Goal: Information Seeking & Learning: Learn about a topic

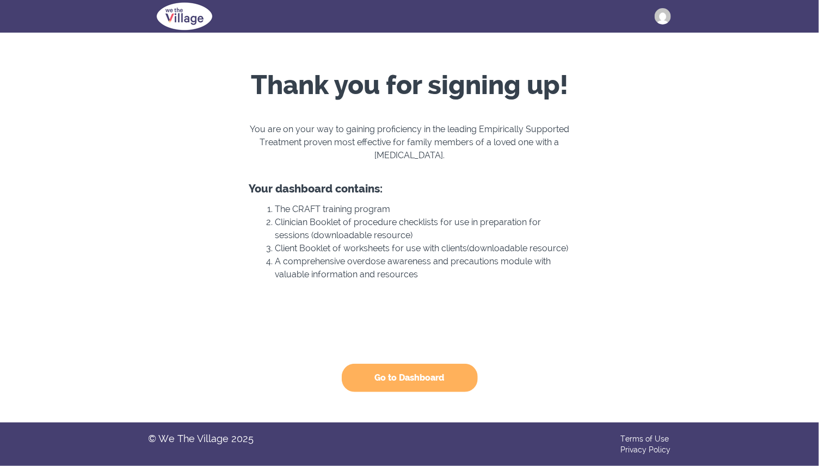
click at [381, 382] on button "Go to Dashboard" at bounding box center [410, 378] width 136 height 28
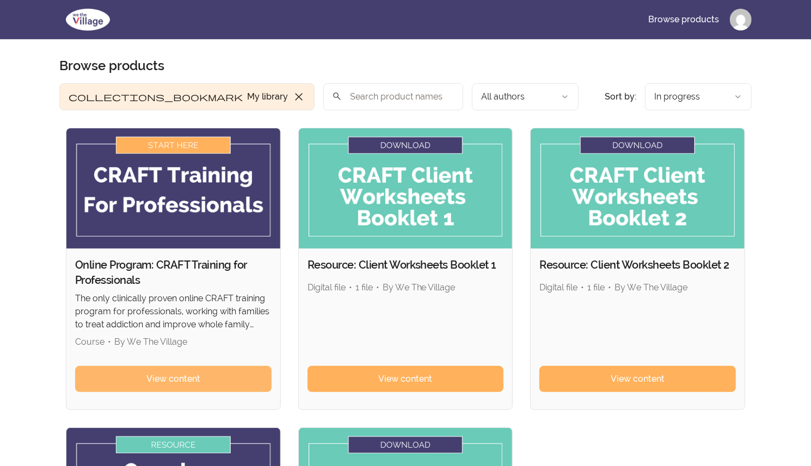
click at [124, 375] on link "View content" at bounding box center [173, 379] width 196 height 26
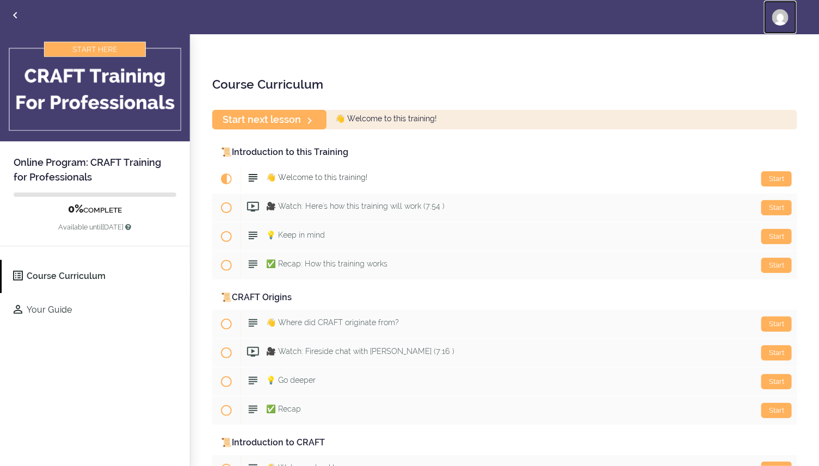
click at [780, 13] on img at bounding box center [780, 17] width 16 height 16
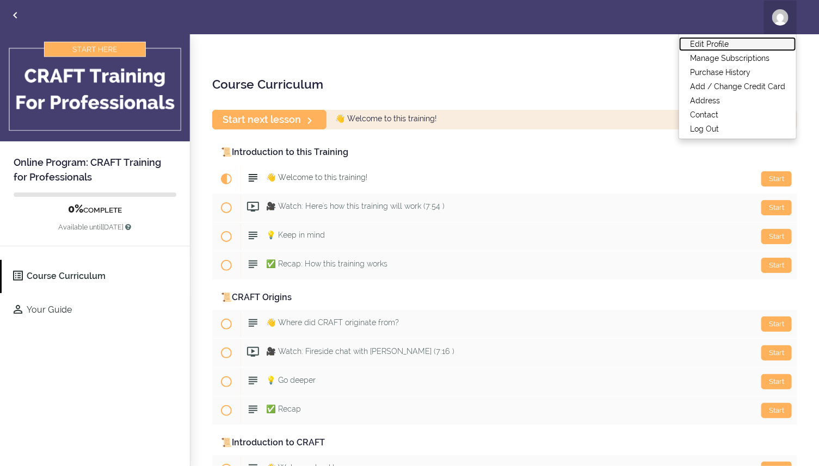
click at [707, 39] on link "Edit Profile" at bounding box center [737, 44] width 117 height 14
